Goal: Information Seeking & Learning: Learn about a topic

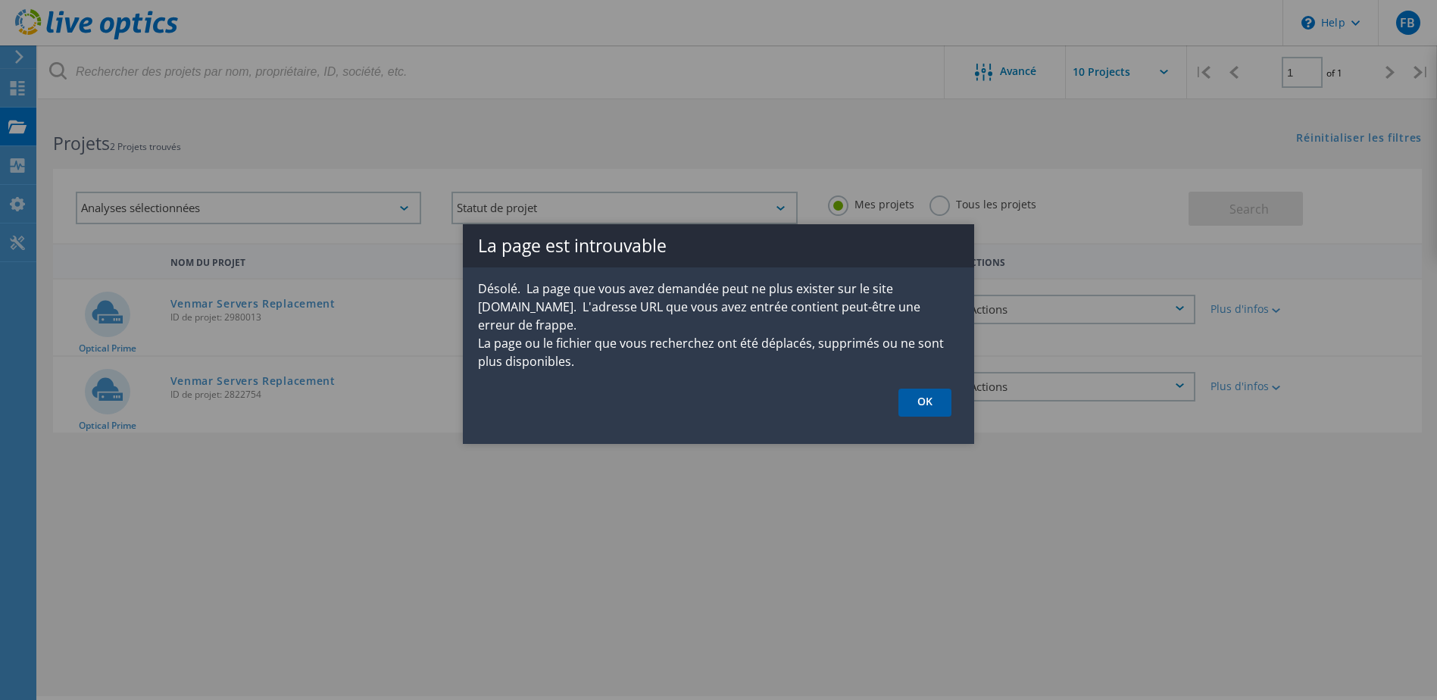
click at [934, 397] on link "OK" at bounding box center [924, 402] width 53 height 28
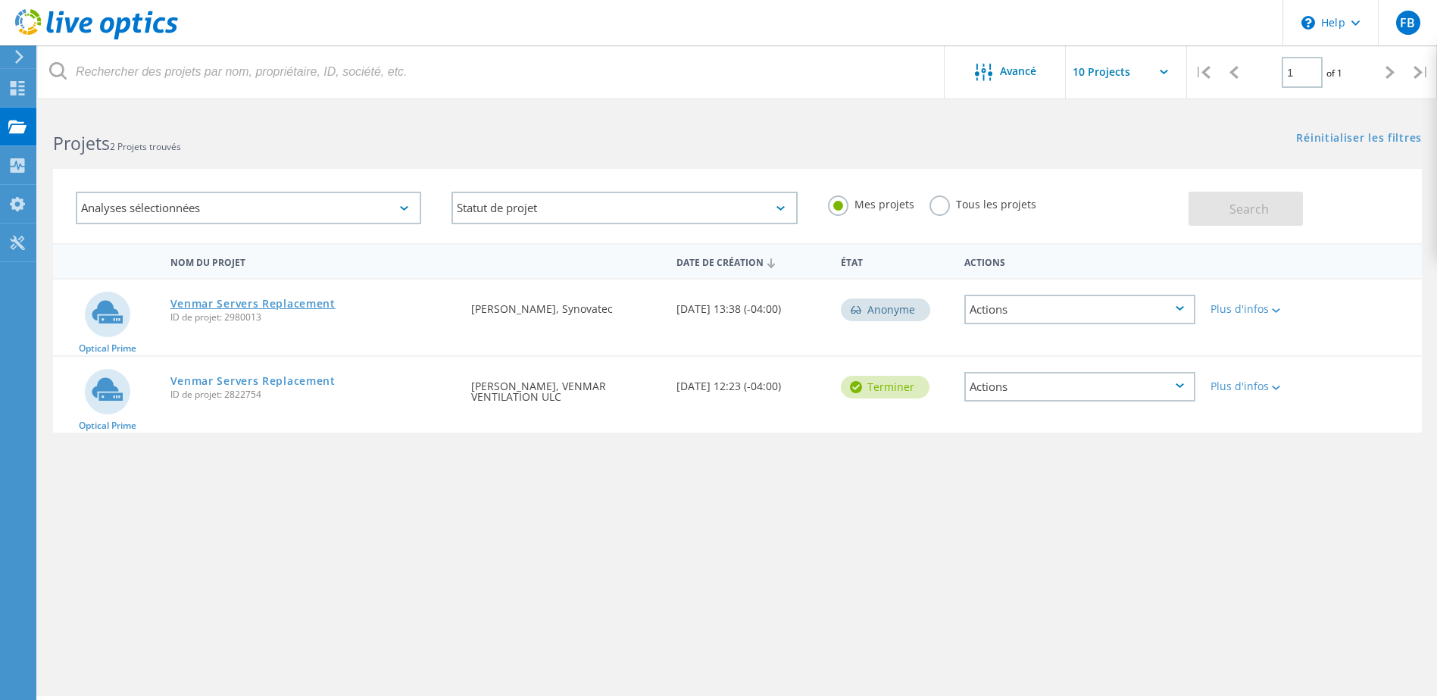
click at [284, 304] on link "Venmar Servers Replacement" at bounding box center [252, 303] width 165 height 11
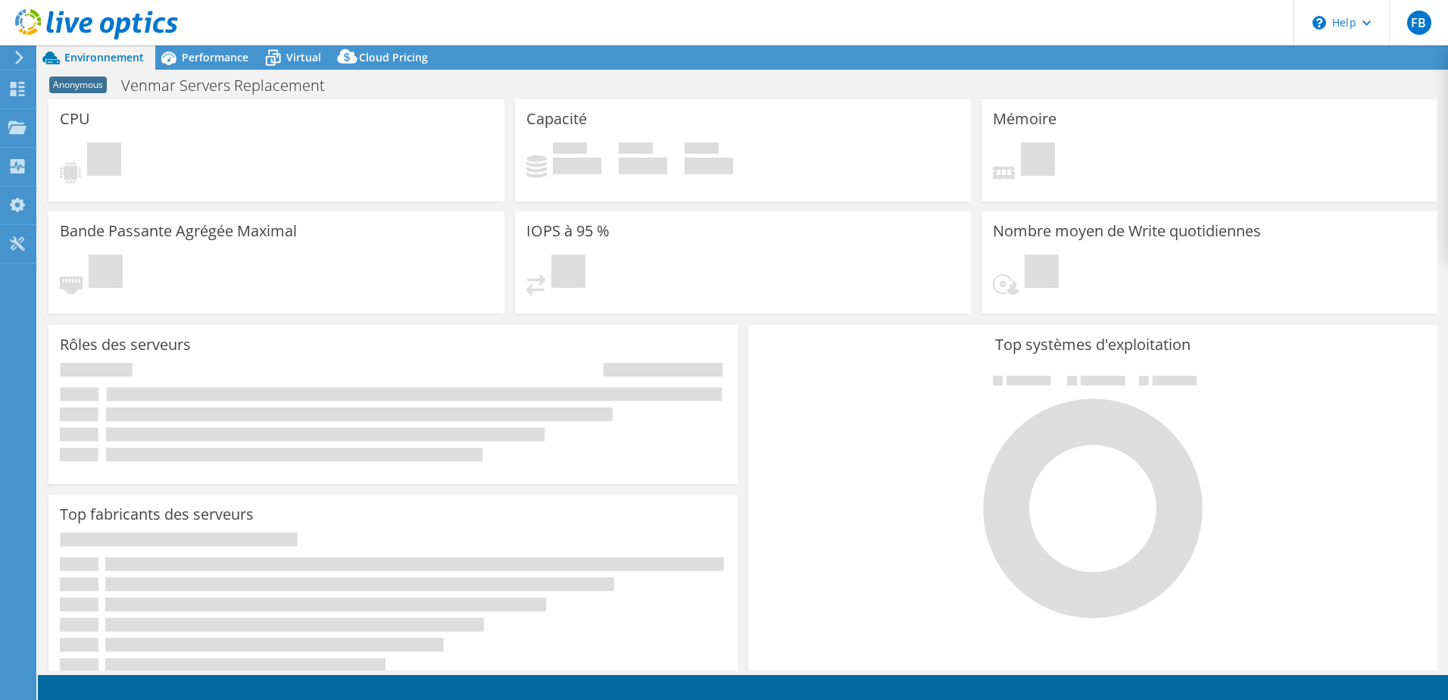
select select "USD"
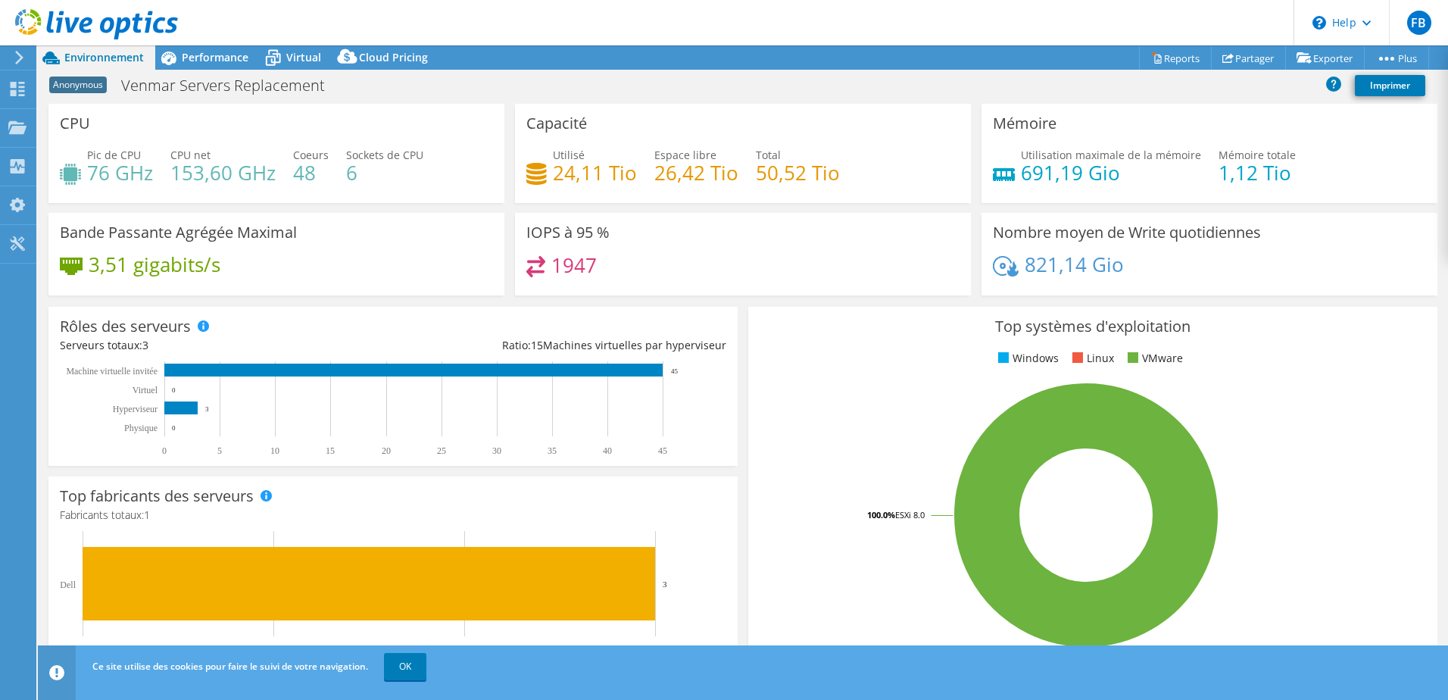
click at [101, 81] on span "Anonymous" at bounding box center [78, 84] width 58 height 17
click at [91, 86] on span "Anonymous" at bounding box center [78, 84] width 58 height 17
click at [186, 53] on span "Performance" at bounding box center [215, 57] width 67 height 14
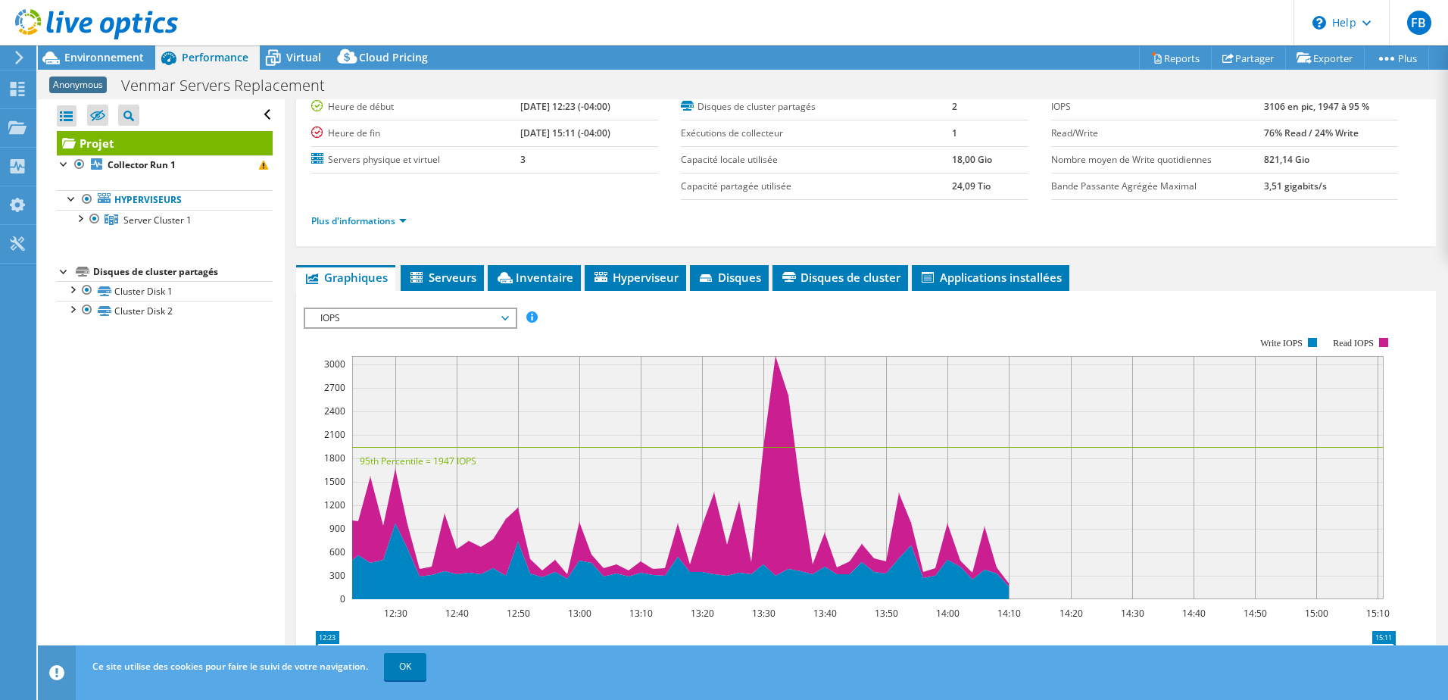
scroll to position [76, 0]
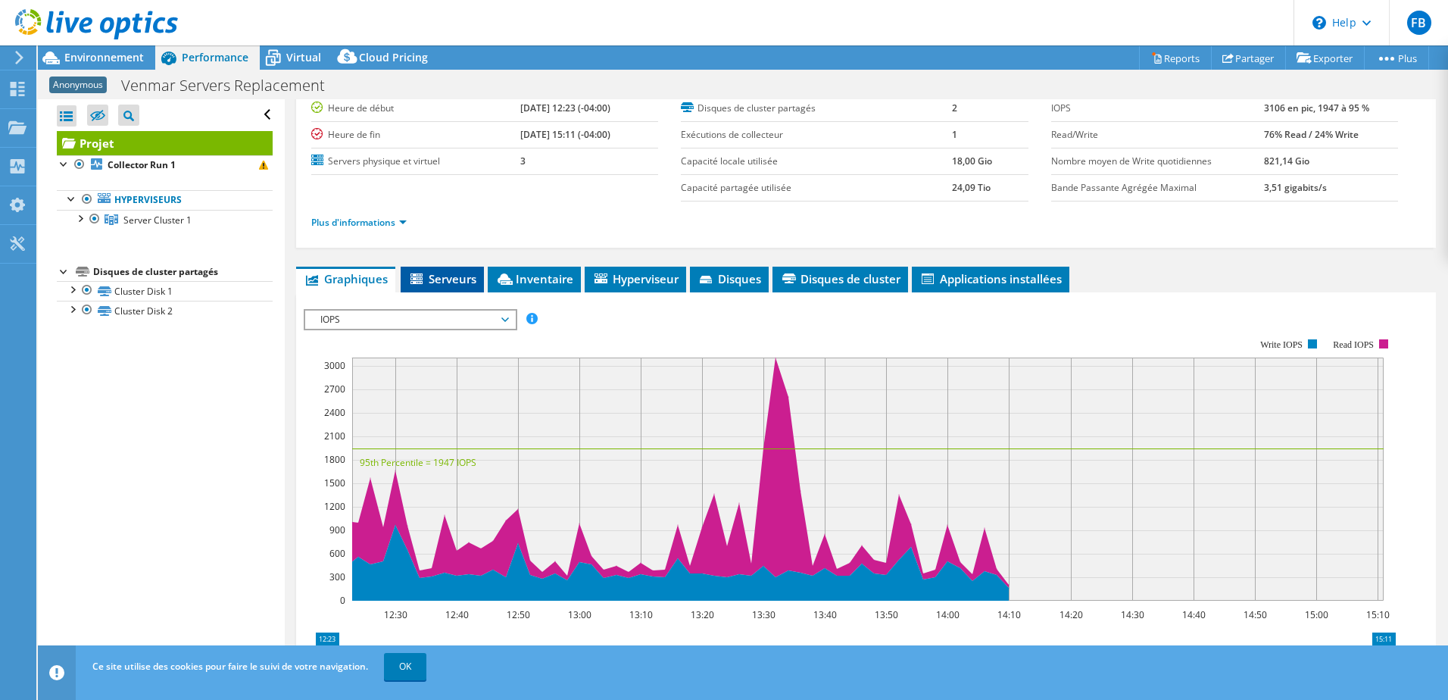
click at [448, 270] on li "Serveurs" at bounding box center [442, 280] width 83 height 26
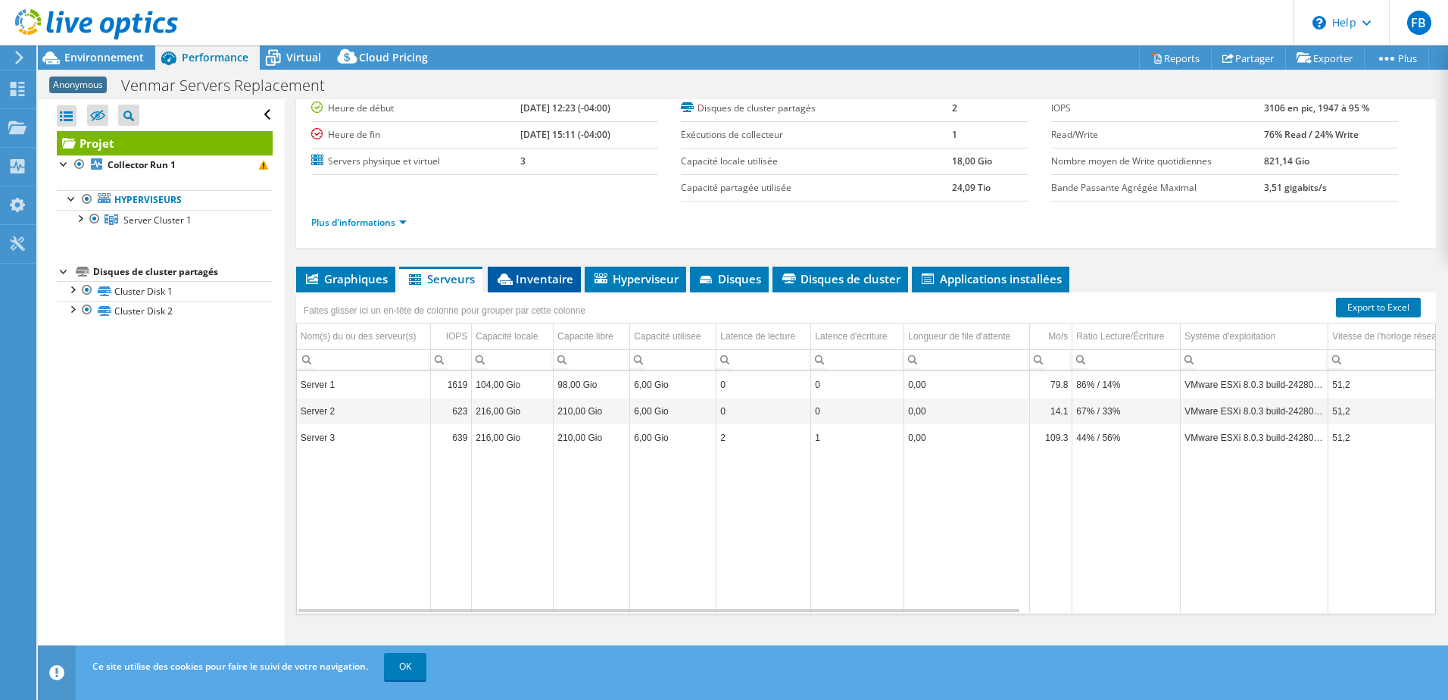
click at [522, 276] on span "Inventaire" at bounding box center [534, 278] width 78 height 15
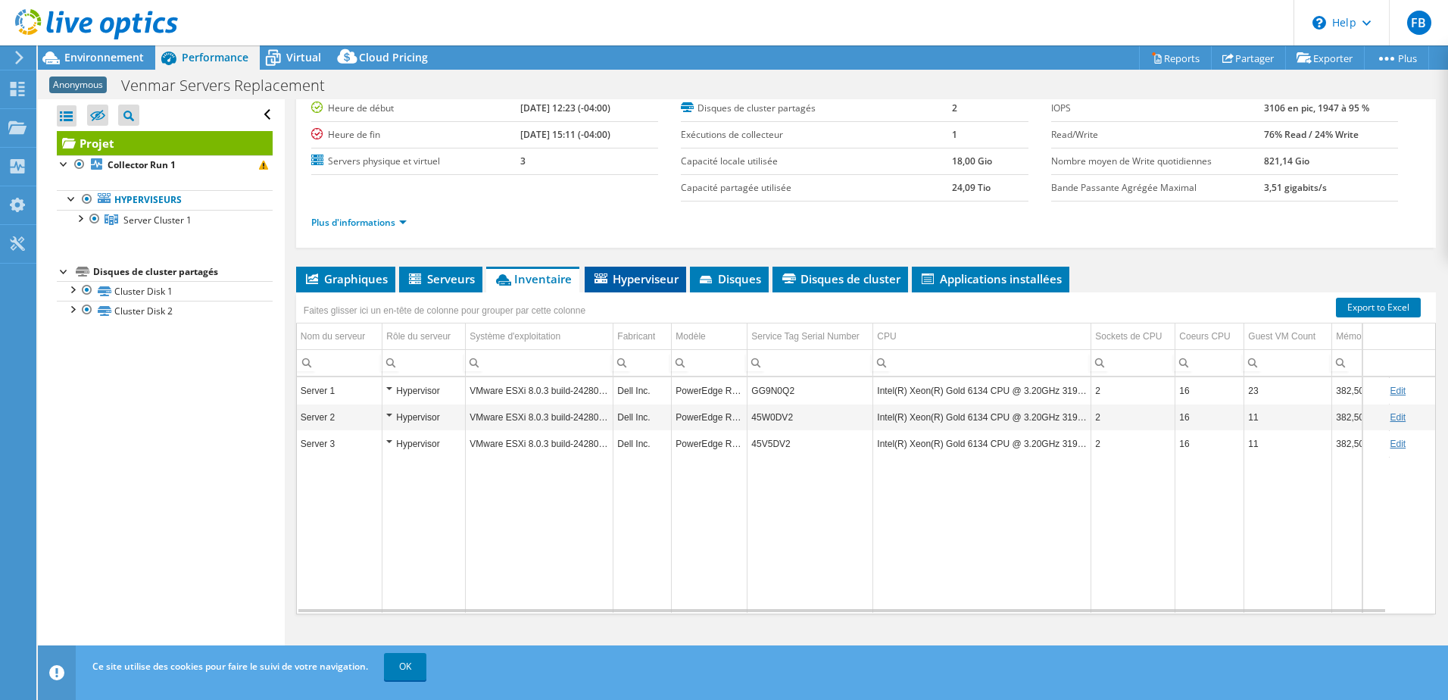
click at [632, 269] on li "Hyperviseur" at bounding box center [635, 280] width 101 height 26
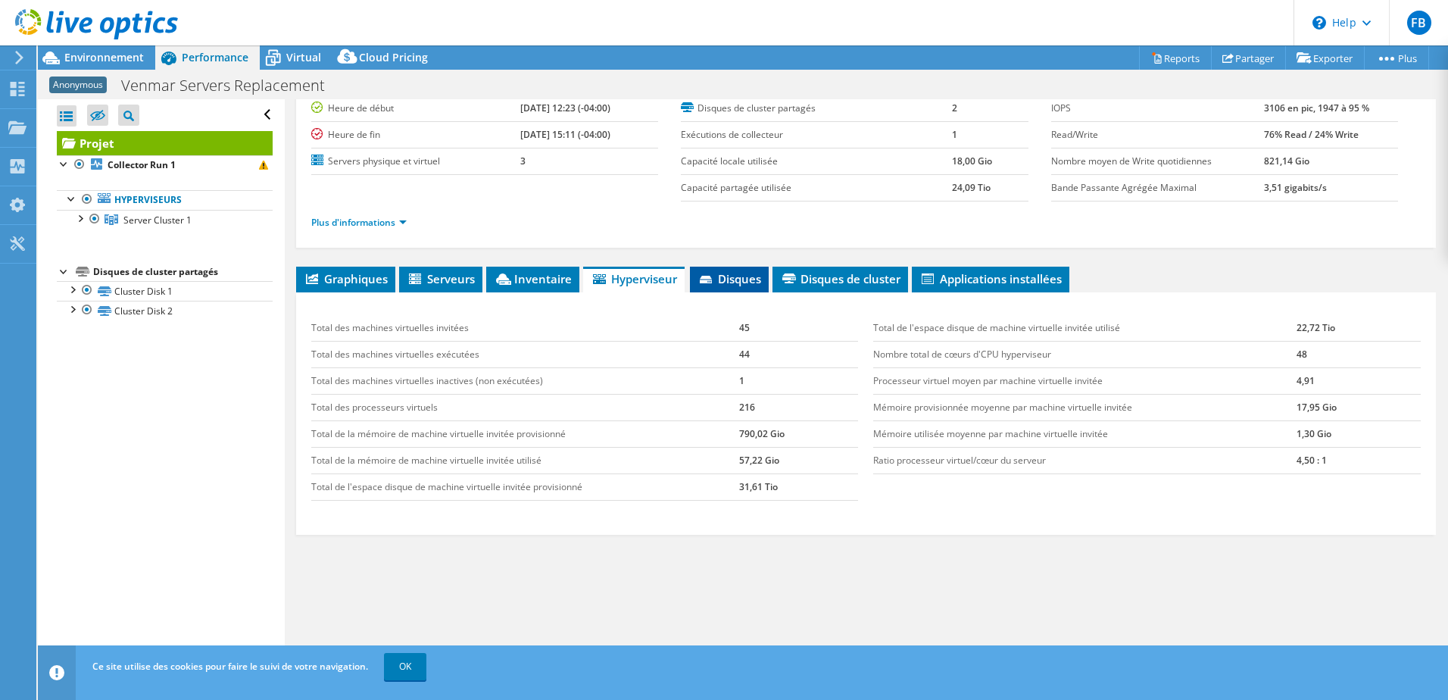
click at [740, 279] on span "Disques" at bounding box center [729, 278] width 64 height 15
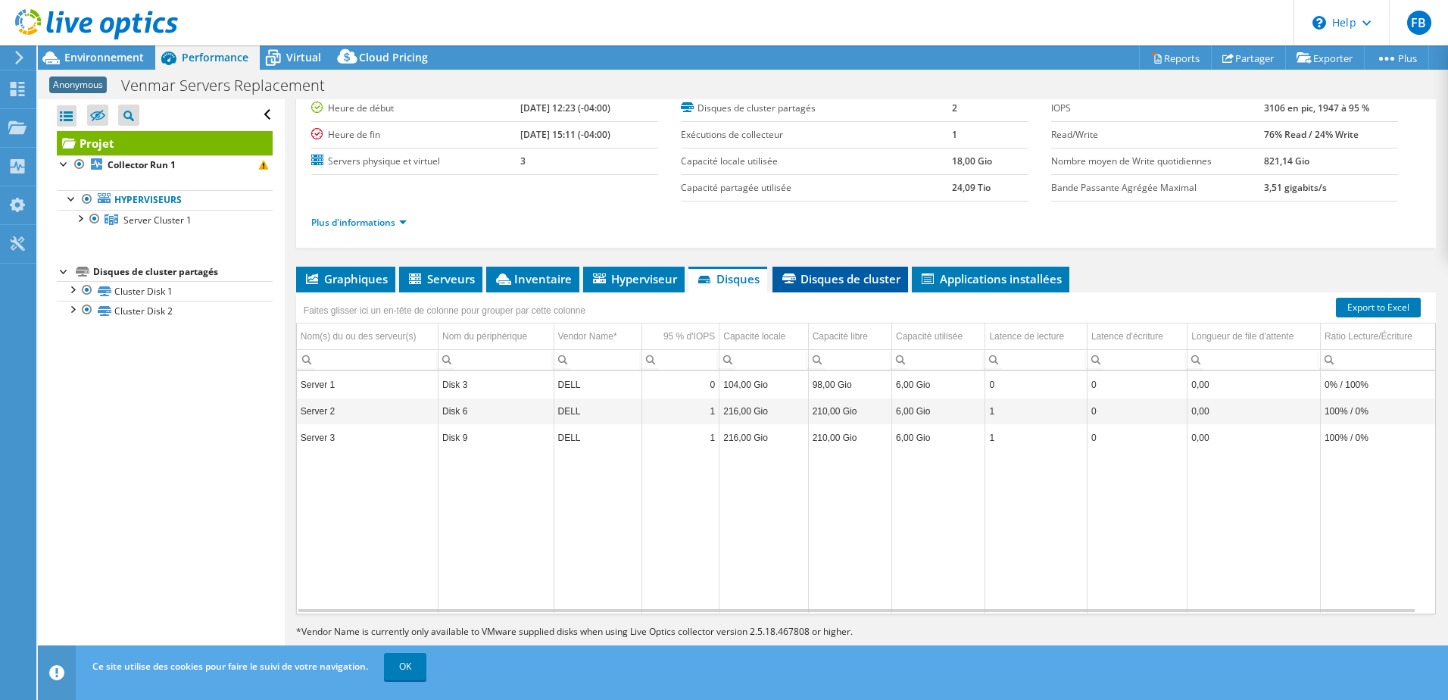
click at [829, 279] on span "Disques de cluster" at bounding box center [840, 278] width 120 height 15
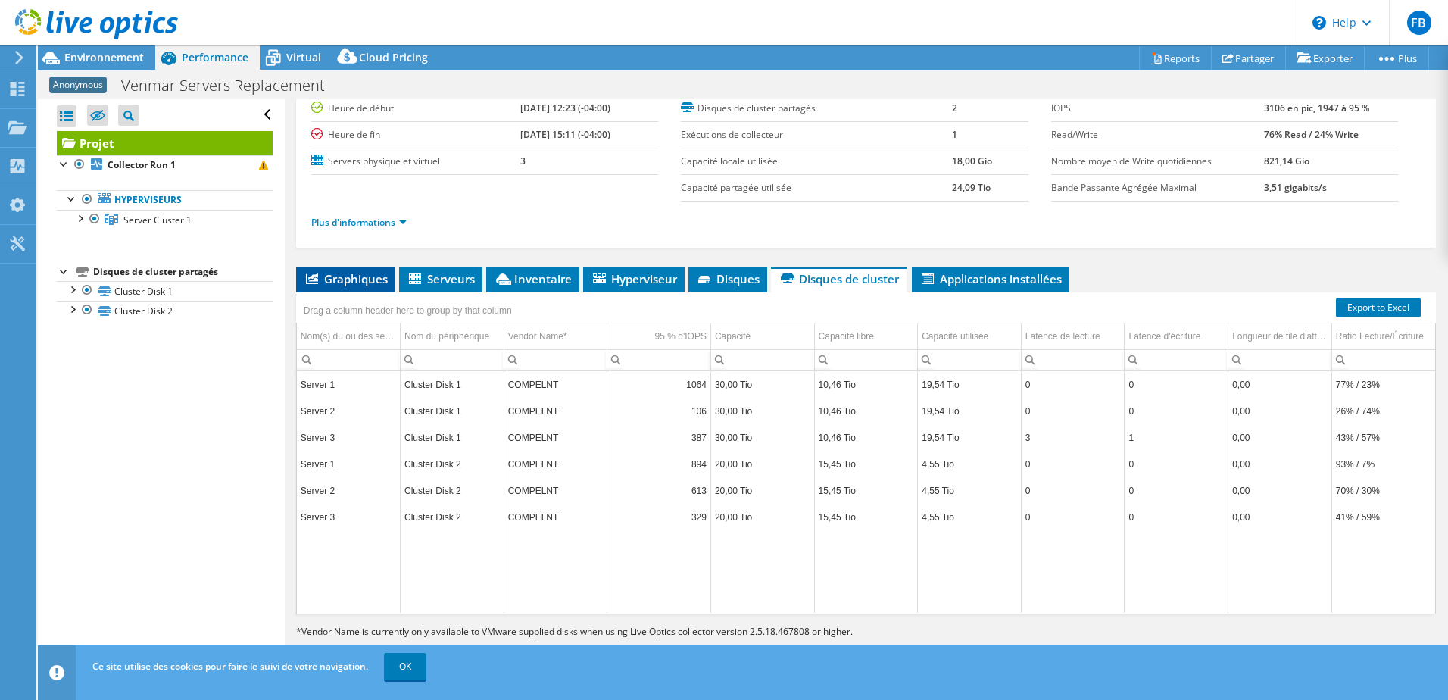
click at [345, 272] on span "Graphiques" at bounding box center [346, 278] width 84 height 15
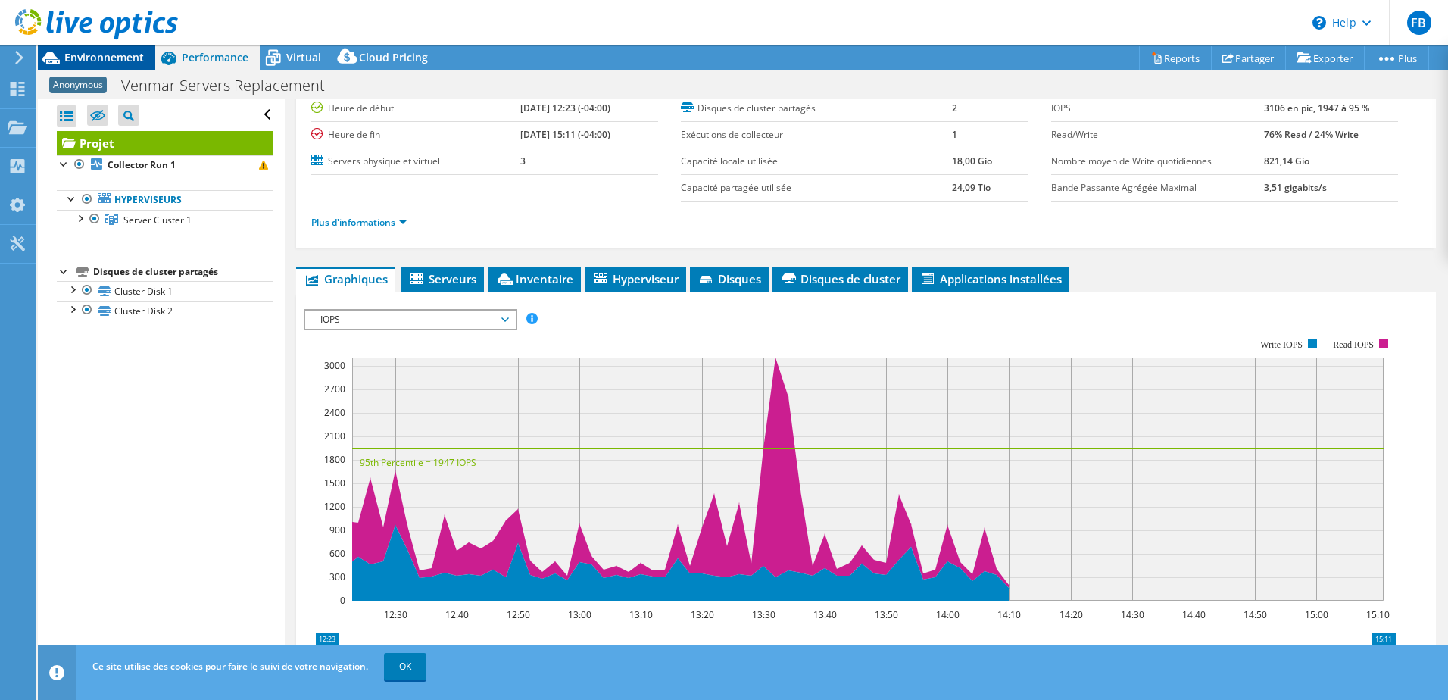
click at [95, 61] on span "Environnement" at bounding box center [104, 57] width 80 height 14
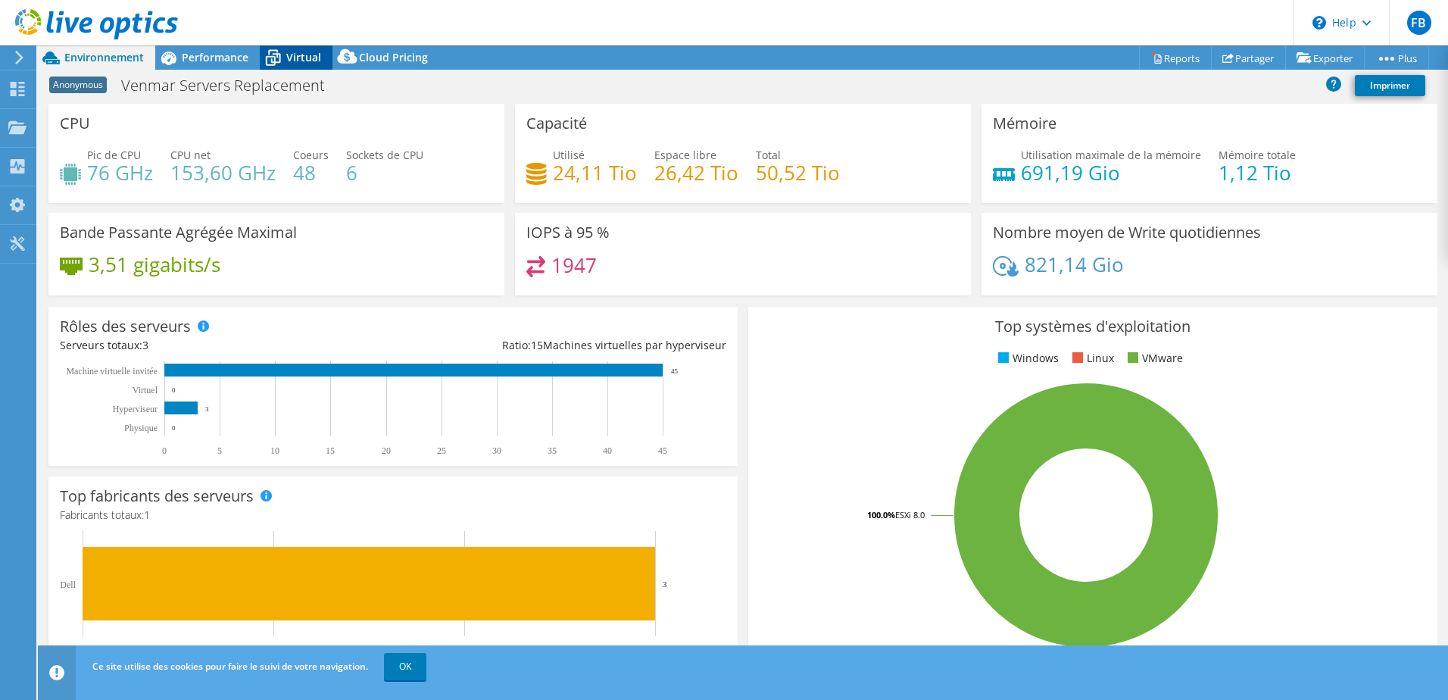
click at [301, 64] on span "Virtual" at bounding box center [303, 57] width 35 height 14
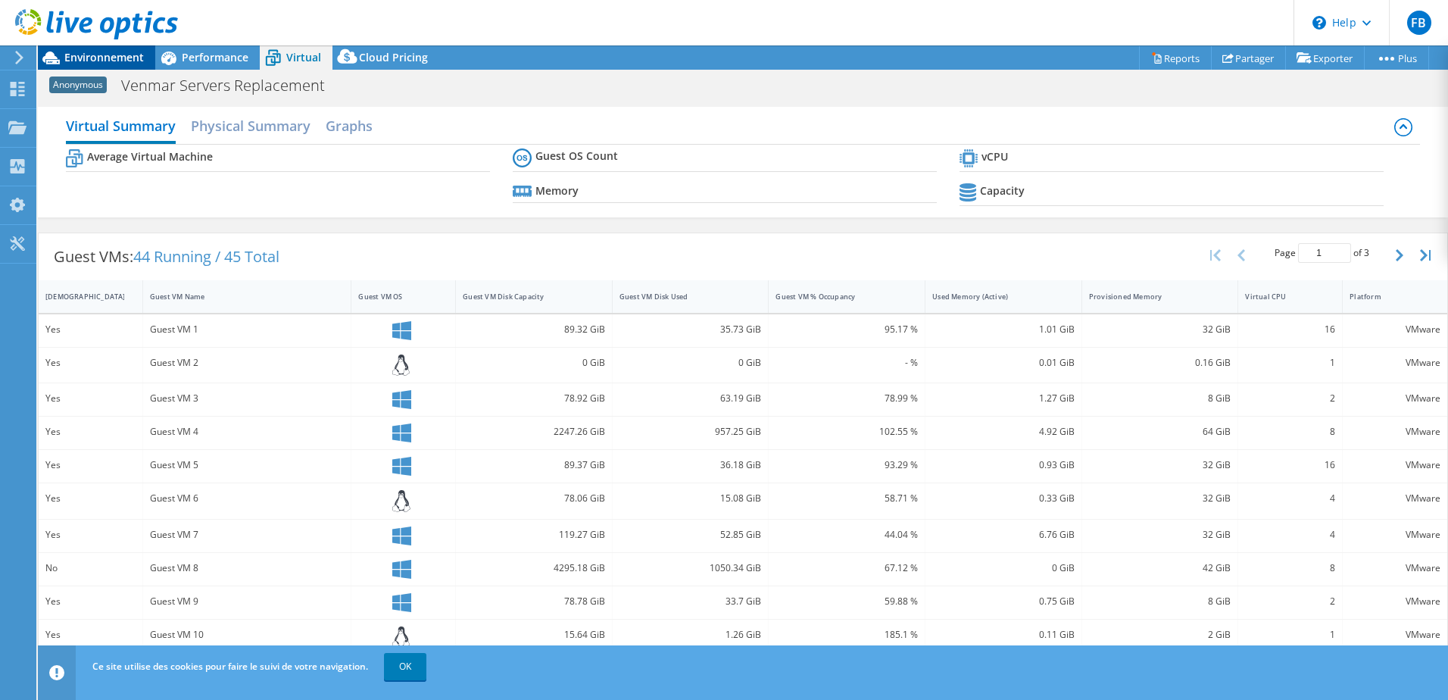
click at [89, 58] on span "Environnement" at bounding box center [104, 57] width 80 height 14
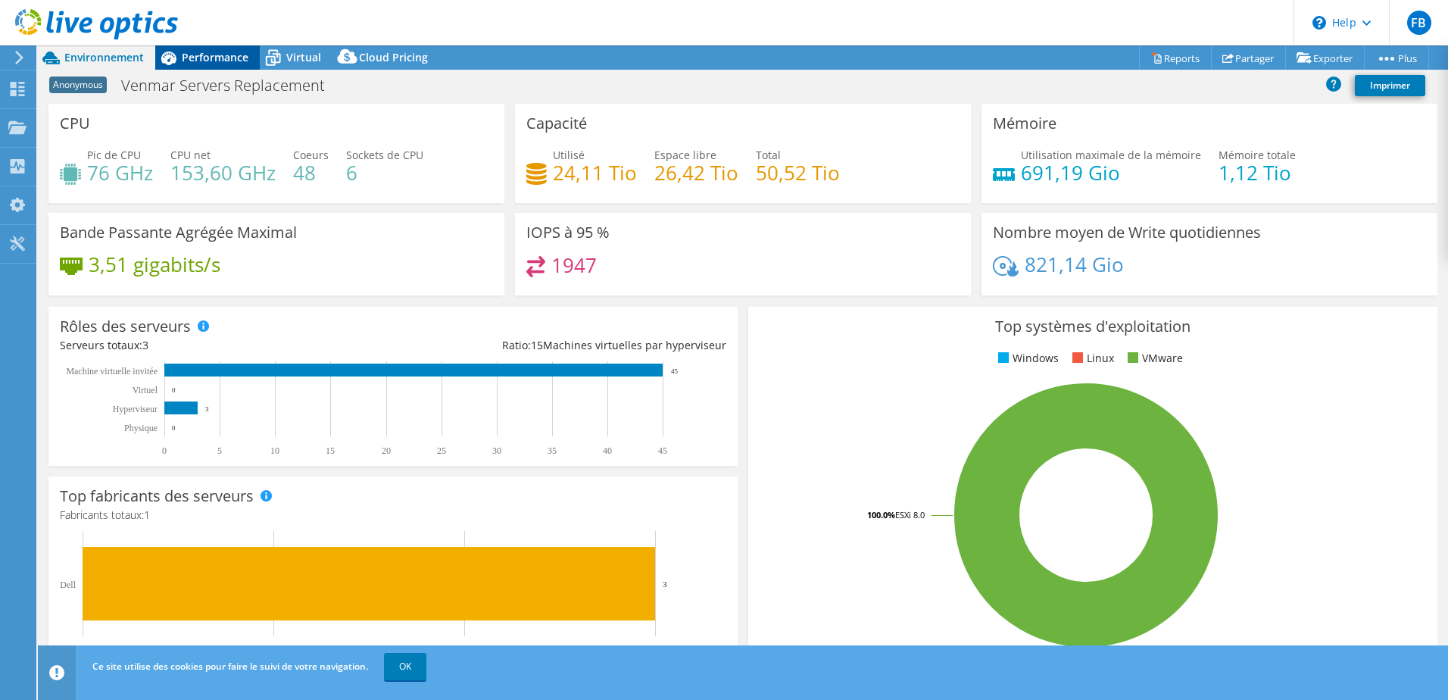
click at [201, 63] on span "Performance" at bounding box center [215, 57] width 67 height 14
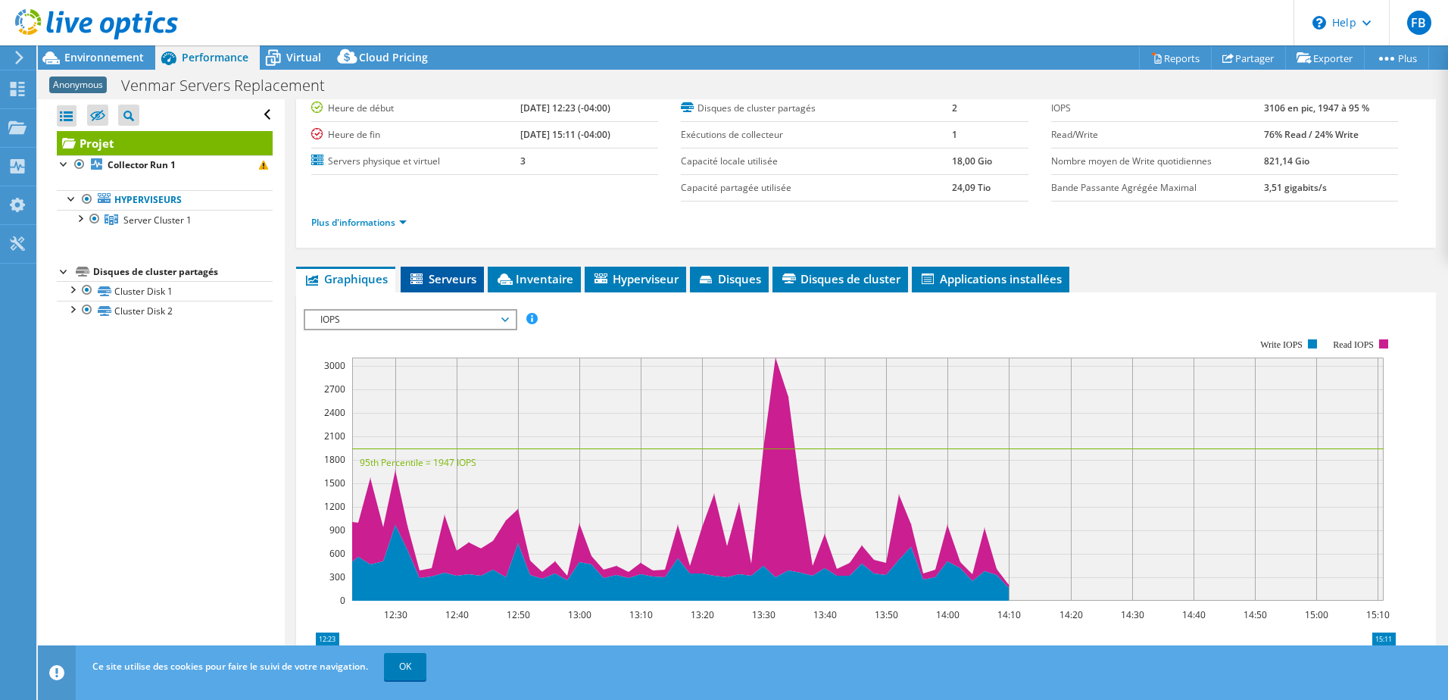
click at [451, 280] on span "Serveurs" at bounding box center [442, 278] width 68 height 15
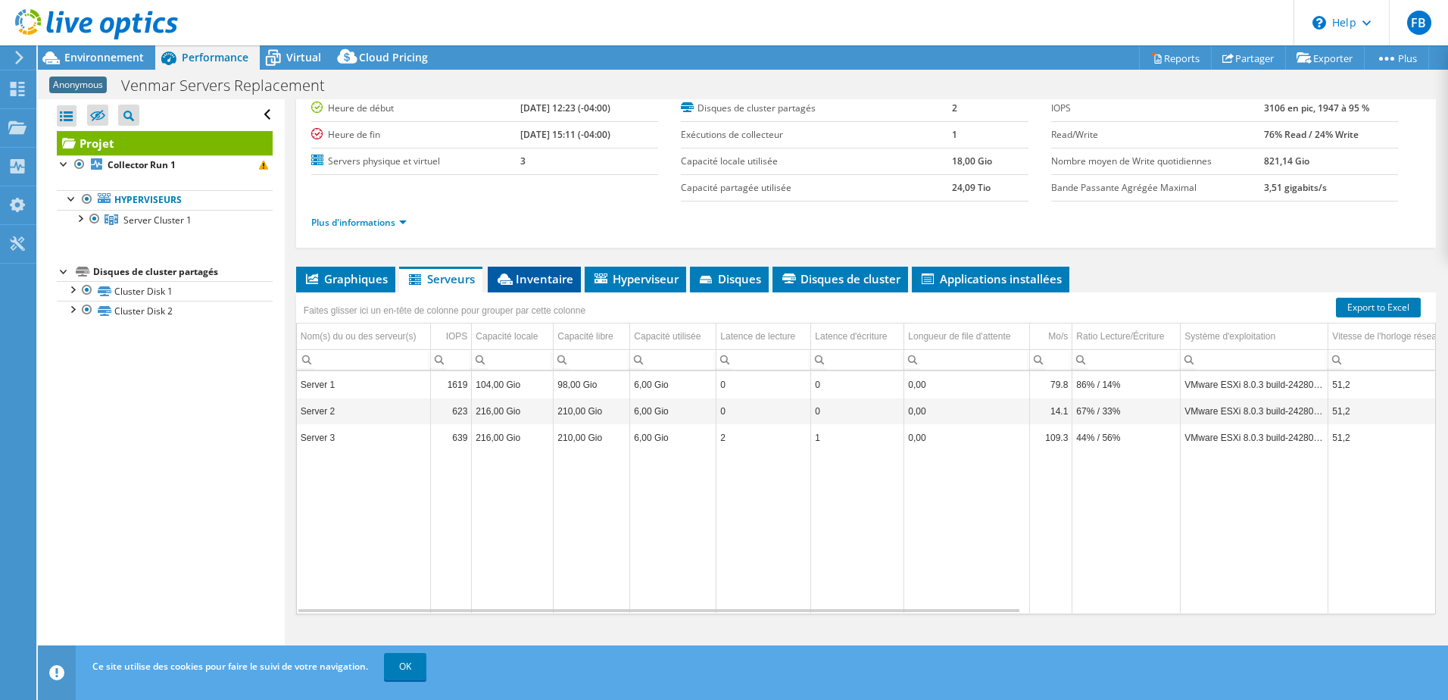
click at [554, 275] on span "Inventaire" at bounding box center [534, 278] width 78 height 15
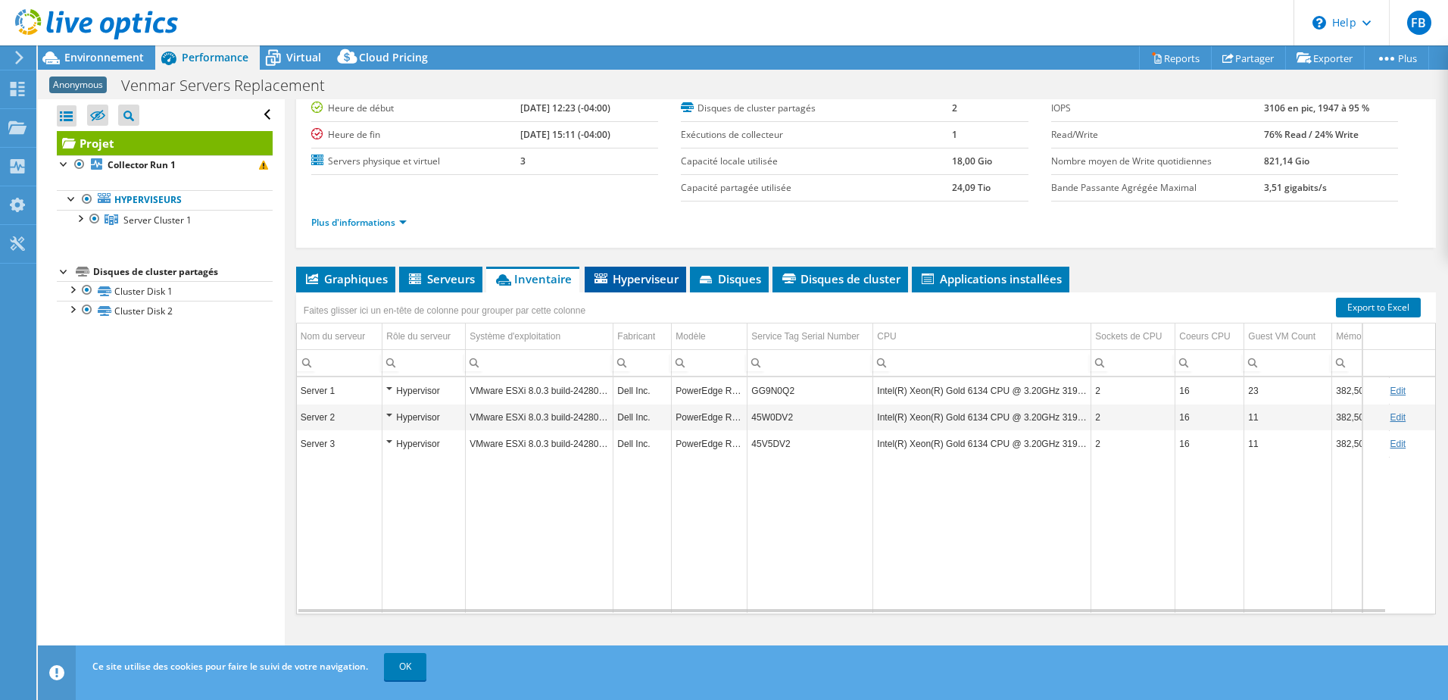
click at [641, 283] on span "Hyperviseur" at bounding box center [635, 278] width 86 height 15
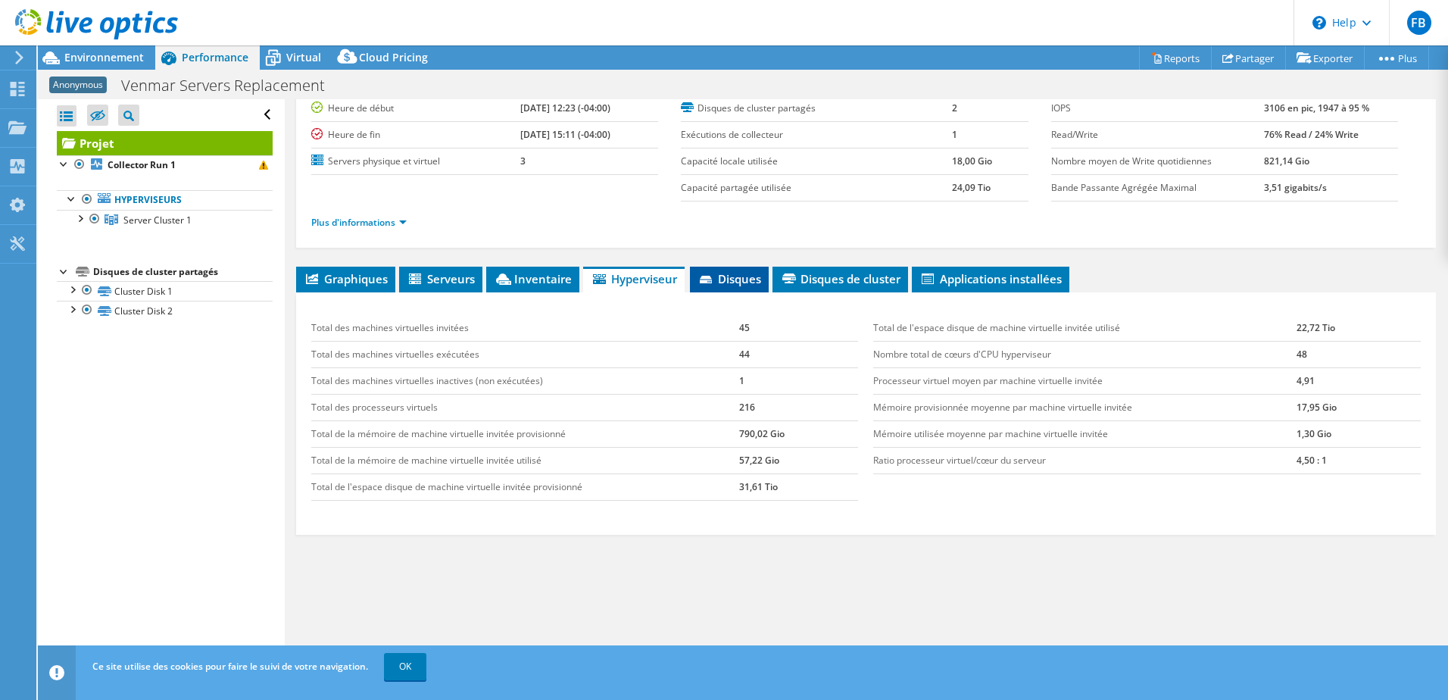
click at [719, 282] on span "Disques" at bounding box center [729, 278] width 64 height 15
